Goal: Task Accomplishment & Management: Manage account settings

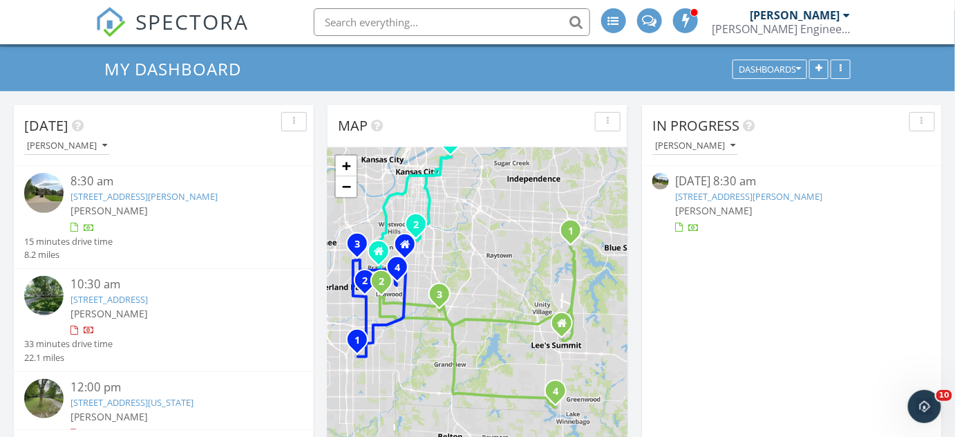
scroll to position [62, 0]
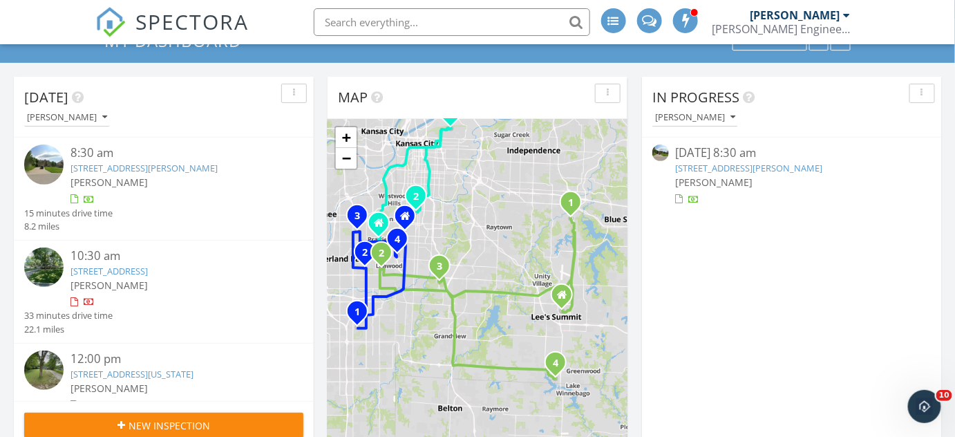
click at [685, 168] on link "5816 Northeast Diamond Court, Lee's Summit, MO 64064" at bounding box center [749, 168] width 147 height 12
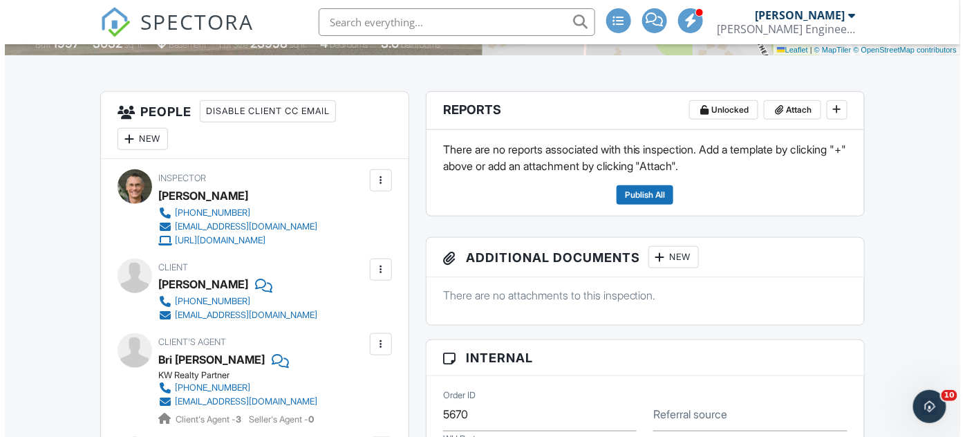
scroll to position [251, 0]
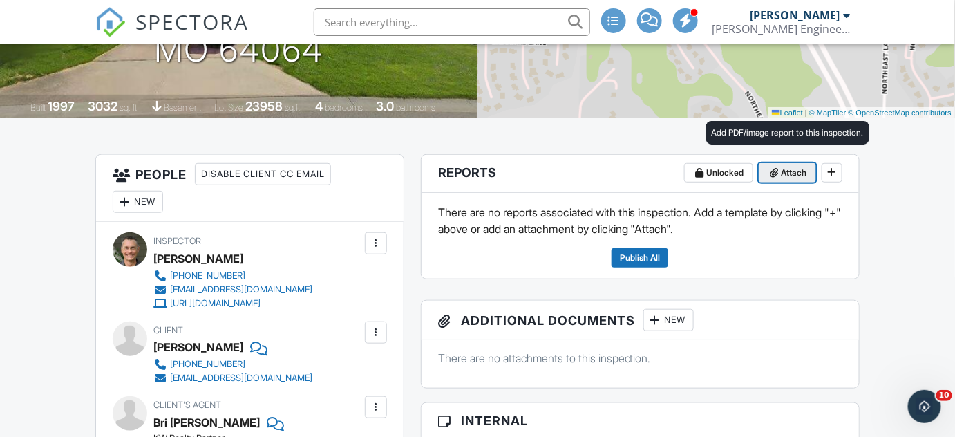
click at [792, 176] on span "Attach" at bounding box center [795, 173] width 26 height 14
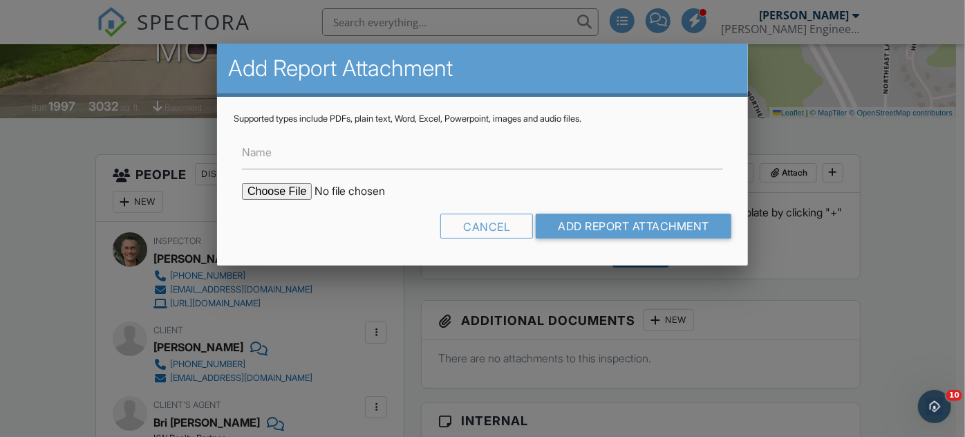
click at [277, 190] on input "file" at bounding box center [359, 191] width 235 height 17
type input "C:\fakepath\SE_5816 Northeast Diamond Court, Lee's Summit, MO 64064.pdf"
click at [609, 229] on input "Add Report Attachment" at bounding box center [634, 226] width 196 height 25
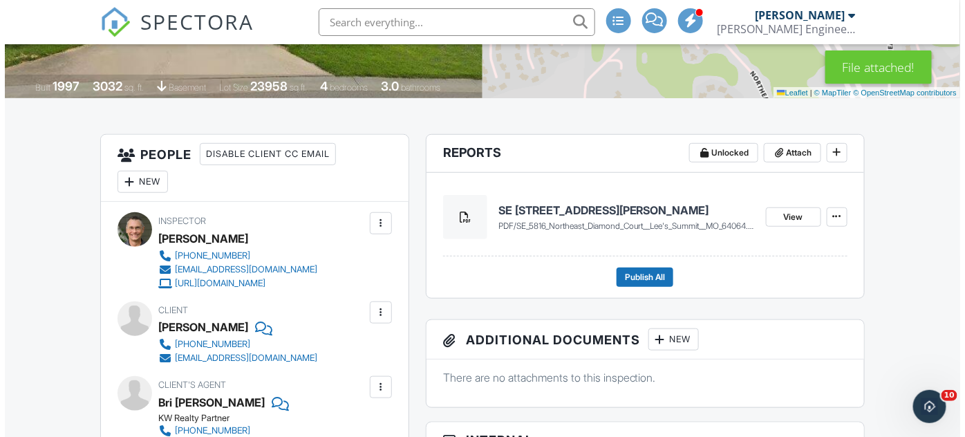
scroll to position [251, 0]
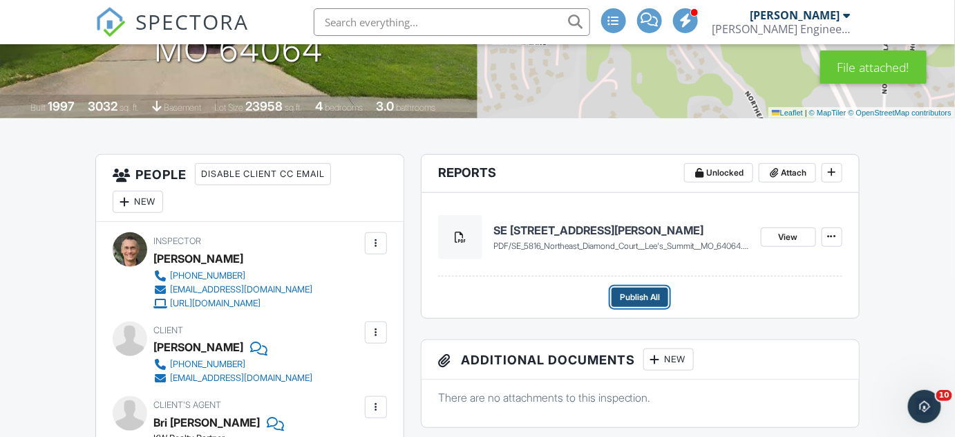
click at [634, 296] on span "Publish All" at bounding box center [640, 297] width 40 height 14
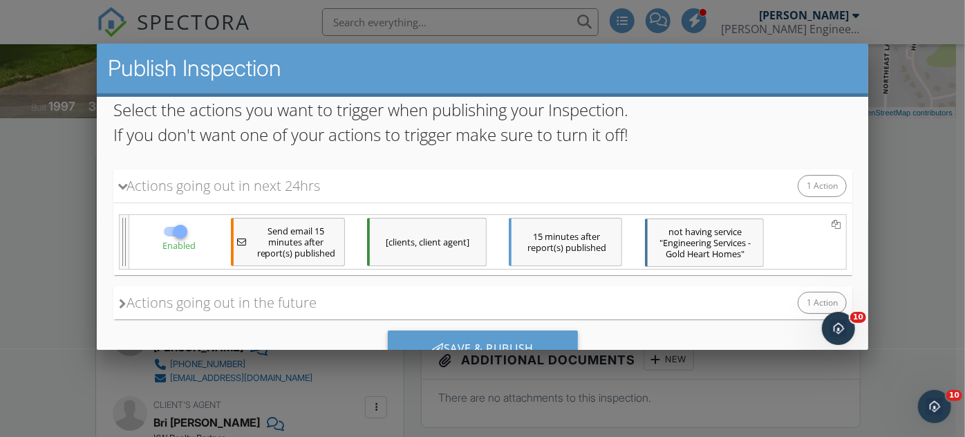
scroll to position [125, 0]
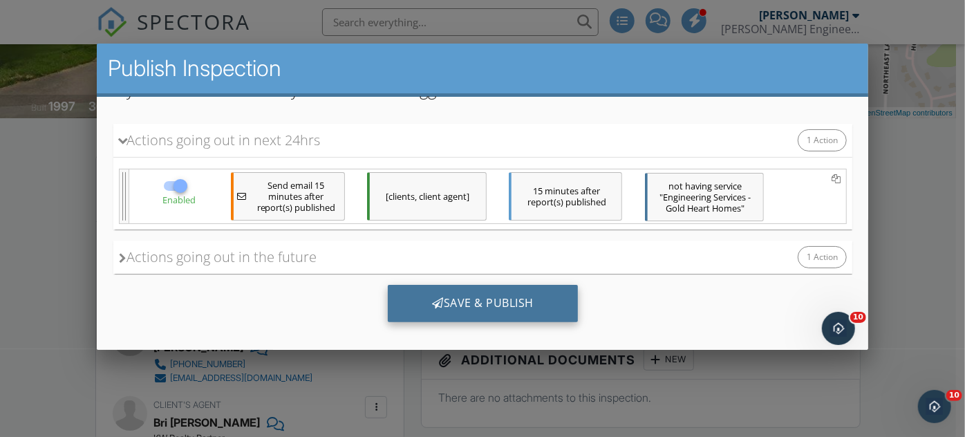
click at [447, 306] on div "Save & Publish" at bounding box center [482, 303] width 190 height 37
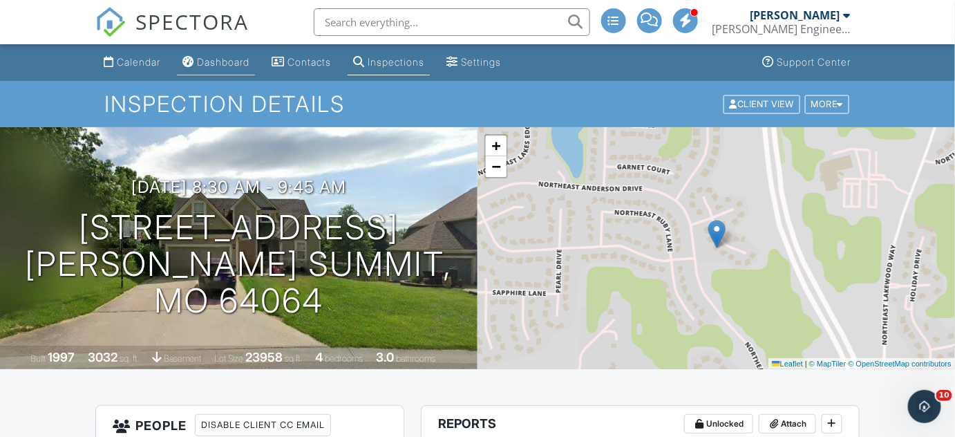
click at [223, 60] on div "Dashboard" at bounding box center [223, 62] width 53 height 12
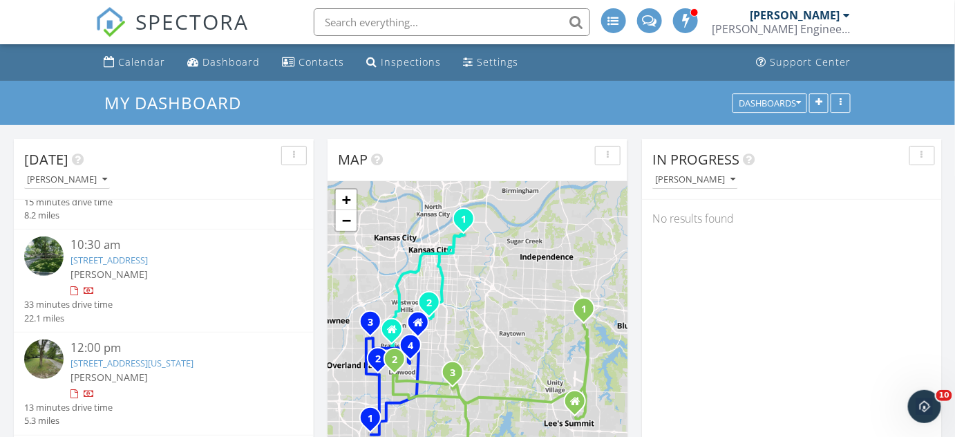
scroll to position [48, 0]
